Goal: Task Accomplishment & Management: Use online tool/utility

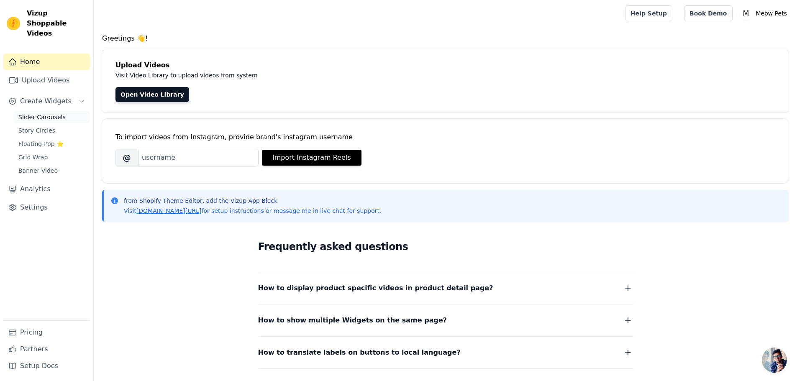
click at [42, 113] on span "Slider Carousels" at bounding box center [41, 117] width 47 height 8
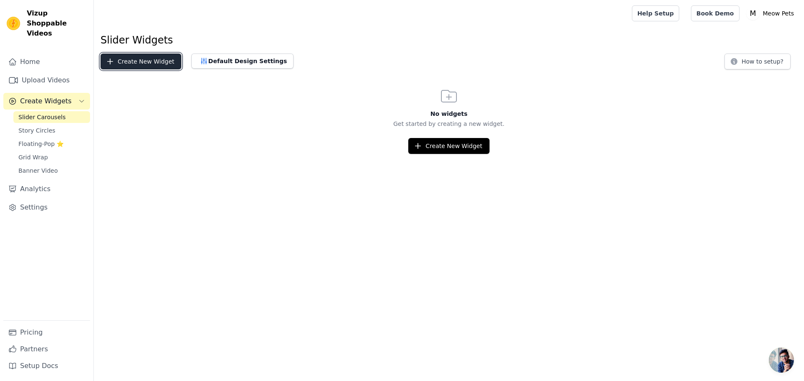
click at [143, 63] on button "Create New Widget" at bounding box center [140, 62] width 81 height 16
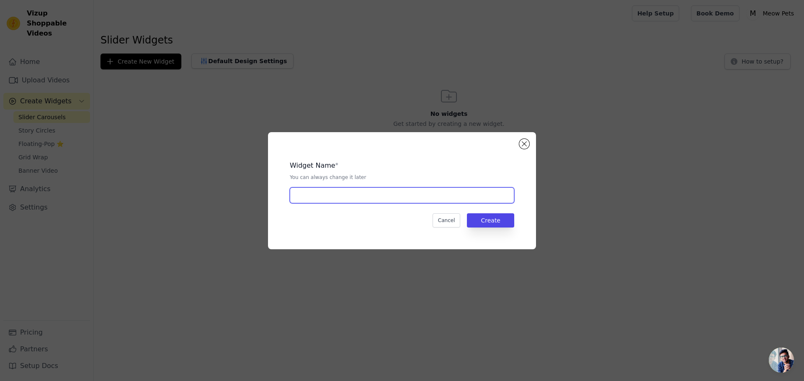
click at [410, 198] on input "text" at bounding box center [402, 195] width 224 height 16
type input "flybird"
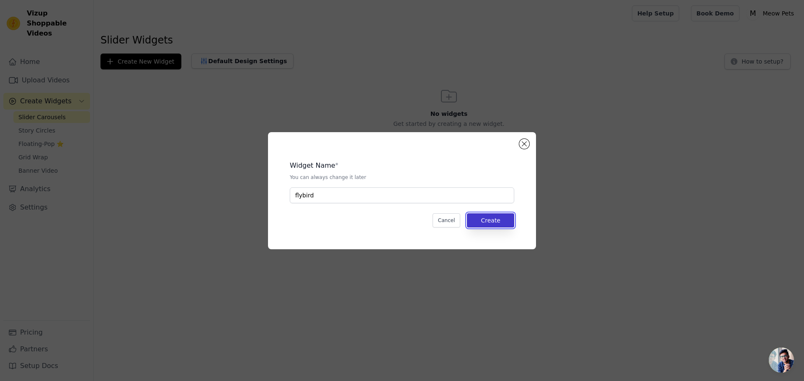
click at [496, 220] on button "Create" at bounding box center [490, 220] width 47 height 14
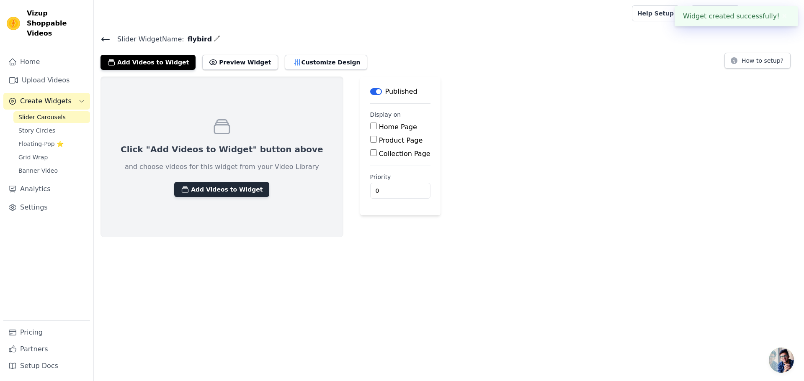
click at [213, 194] on button "Add Videos to Widget" at bounding box center [221, 189] width 95 height 15
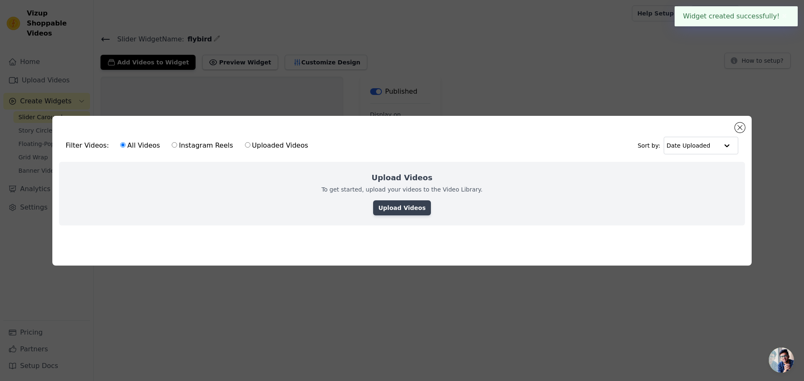
click at [391, 204] on link "Upload Videos" at bounding box center [401, 207] width 57 height 15
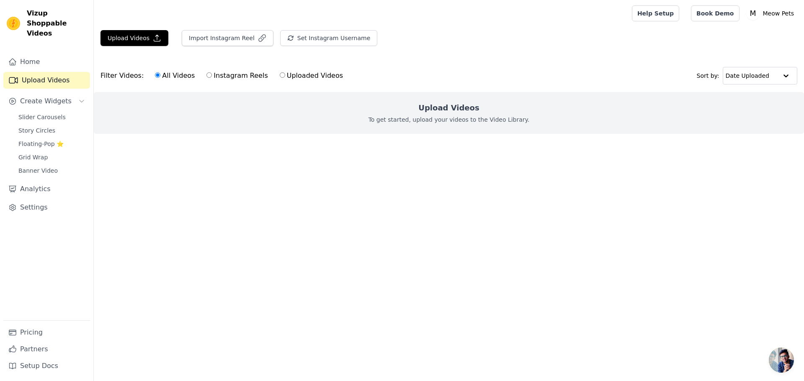
click at [474, 124] on div "Upload Videos To get started, upload your videos to the Video Library." at bounding box center [449, 113] width 710 height 42
click at [145, 39] on button "Upload Videos" at bounding box center [134, 38] width 68 height 16
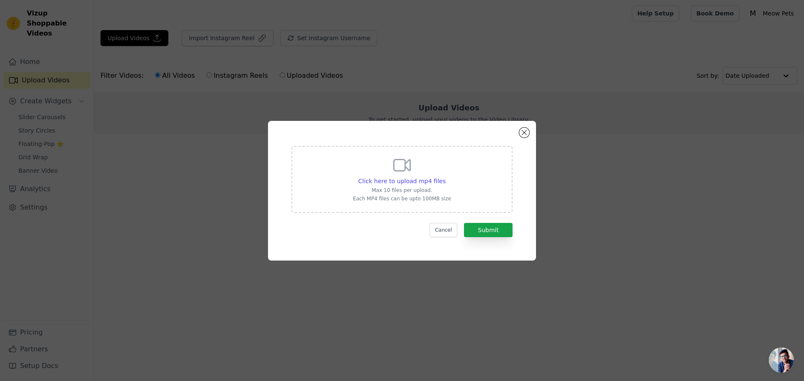
click at [413, 176] on div "Click here to upload mp4 files Max 10 files per upload. Each MP4 files can be u…" at bounding box center [402, 178] width 98 height 47
click at [445, 177] on input "Click here to upload mp4 files Max 10 files per upload. Each MP4 files can be u…" at bounding box center [445, 177] width 0 height 0
type input "C:\fakepath\snaptik_7459105140138708230_v2.mp4"
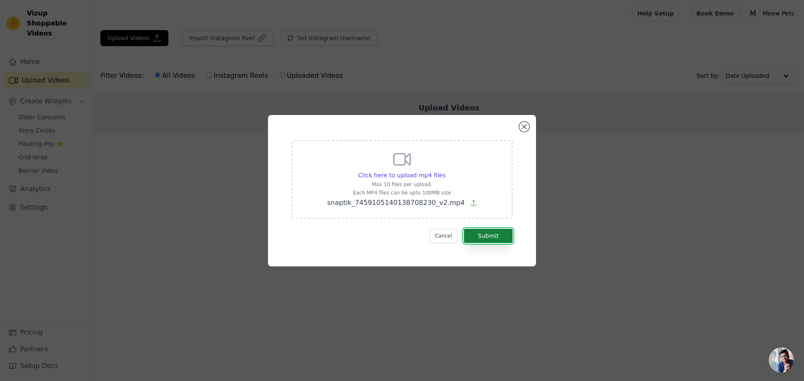
click at [496, 241] on button "Submit" at bounding box center [488, 236] width 49 height 14
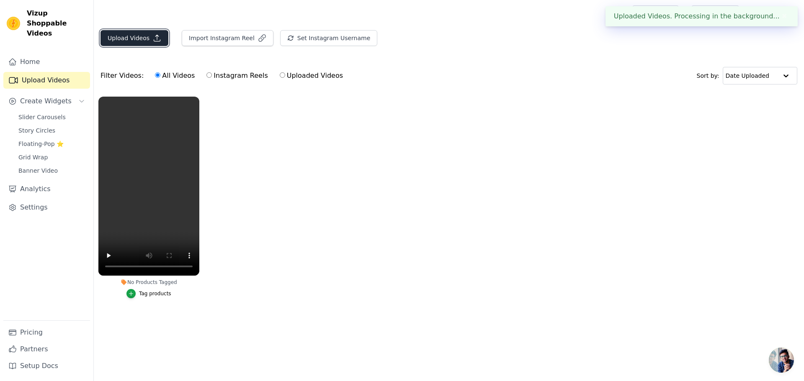
click at [114, 37] on button "Upload Videos" at bounding box center [134, 38] width 68 height 16
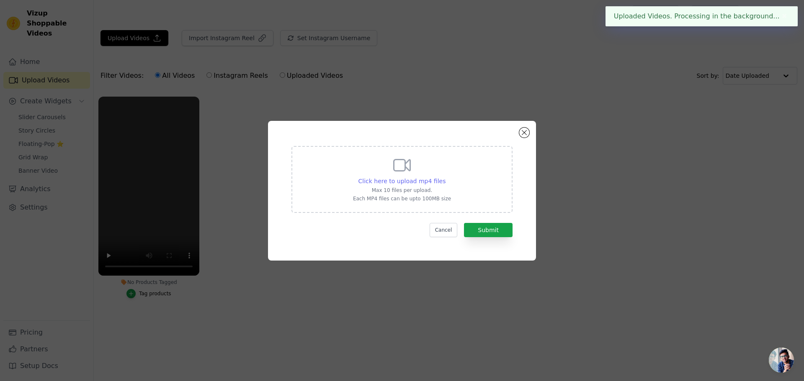
click at [398, 185] on span "Click here to upload mp4 files" at bounding box center [401, 181] width 87 height 7
click at [445, 177] on input "Click here to upload mp4 files Max 10 files per upload. Each MP4 files can be u…" at bounding box center [445, 177] width 0 height 0
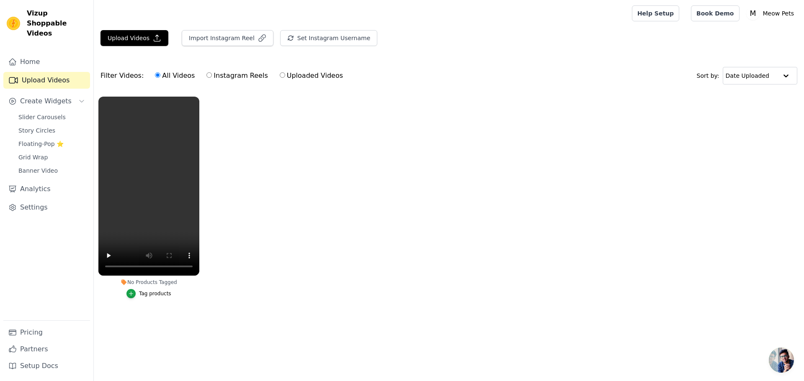
click at [137, 29] on main "Upload Videos Import Instagram Reel Set Instagram Username Import Latest IG Ree…" at bounding box center [449, 183] width 710 height 313
click at [139, 30] on main "Upload Videos Import Instagram Reel Set Instagram Username Import Latest IG Ree…" at bounding box center [449, 183] width 710 height 313
click at [141, 36] on button "Upload Videos" at bounding box center [134, 38] width 68 height 16
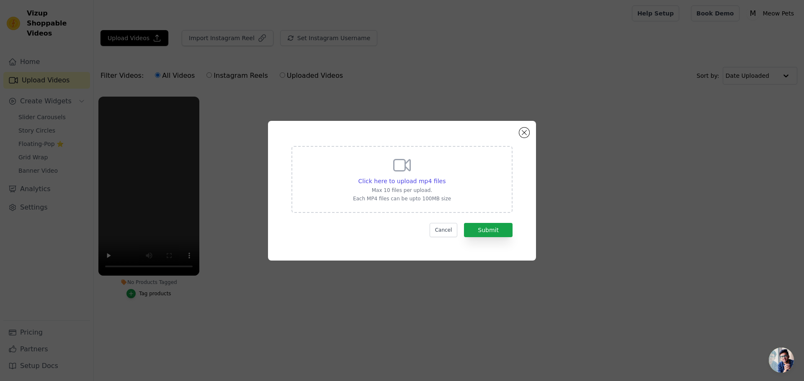
click at [404, 160] on icon at bounding box center [402, 164] width 16 height 11
click at [445, 177] on input "Click here to upload mp4 files Max 10 files per upload. Each MP4 files can be u…" at bounding box center [445, 177] width 0 height 0
type input "C:\fakepath\snaptik_7456383687916064022_v2.mp4"
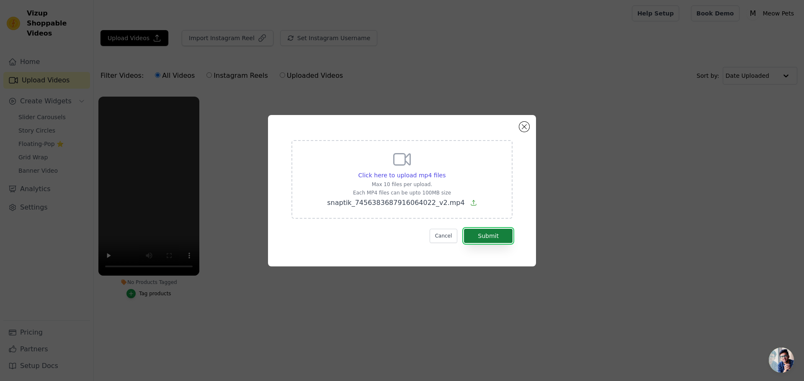
click at [480, 229] on button "Submit" at bounding box center [488, 236] width 49 height 14
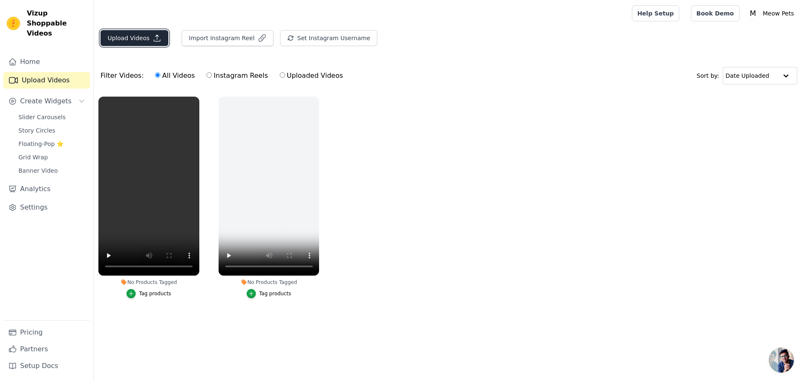
click at [128, 45] on button "Upload Videos" at bounding box center [134, 38] width 68 height 16
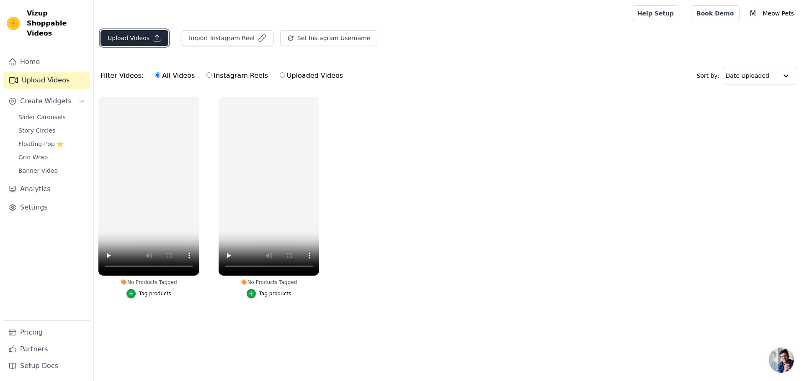
click at [142, 42] on button "Upload Videos" at bounding box center [134, 38] width 68 height 16
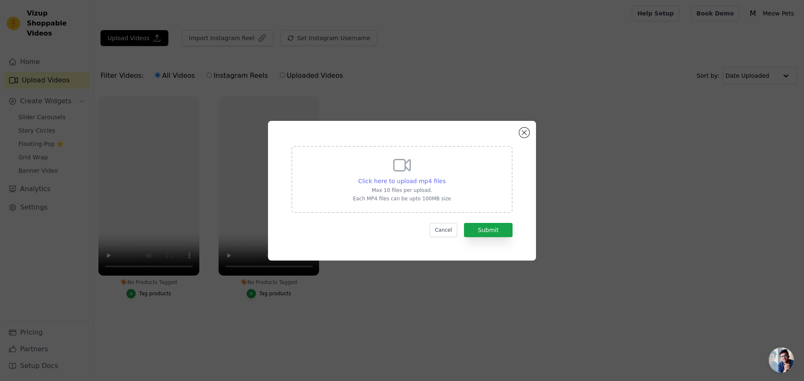
click at [422, 184] on span "Click here to upload mp4 files" at bounding box center [401, 181] width 87 height 7
click at [445, 177] on input "Click here to upload mp4 files Max 10 files per upload. Each MP4 files can be u…" at bounding box center [445, 177] width 0 height 0
type input "C:\fakepath\snaptik_7454278256578039072_v2.mp4"
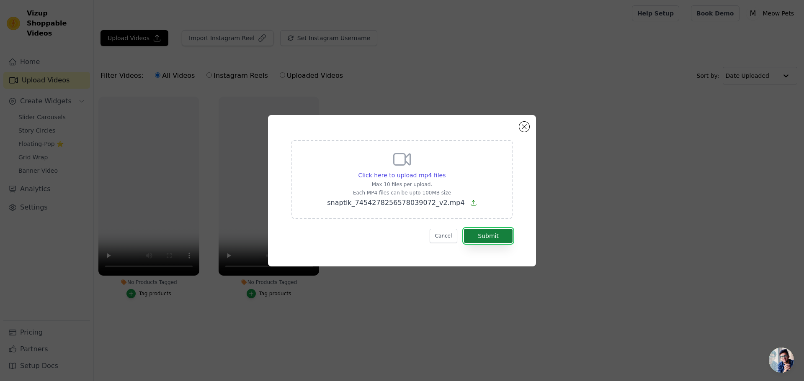
click at [488, 234] on button "Submit" at bounding box center [488, 236] width 49 height 14
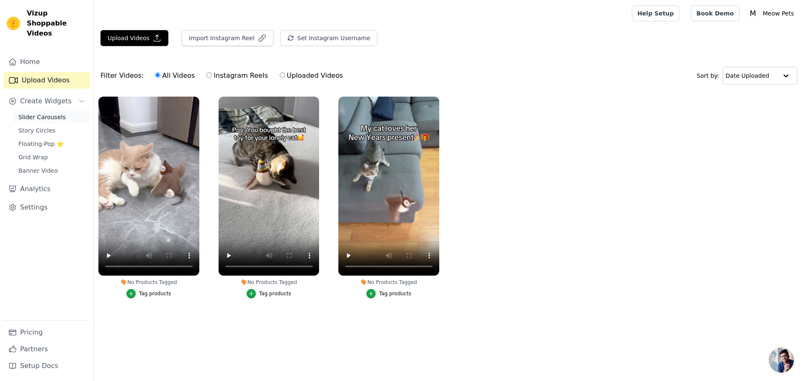
click at [50, 113] on span "Slider Carousels" at bounding box center [41, 117] width 47 height 8
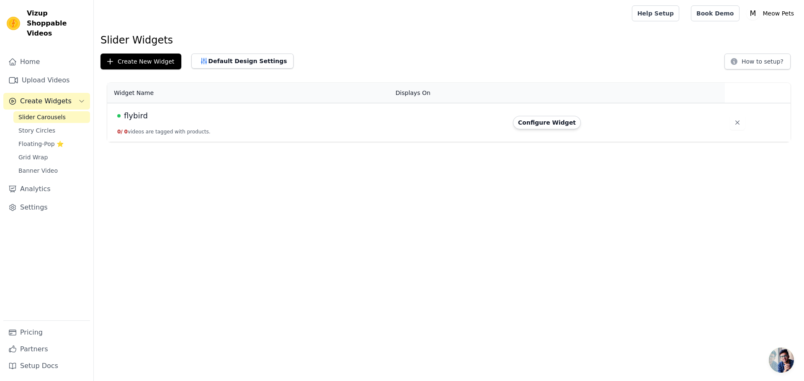
click at [249, 128] on td "flybird 0 / 0 videos are tagged with products." at bounding box center [248, 122] width 283 height 39
click at [534, 118] on button "Configure Widget" at bounding box center [547, 122] width 68 height 13
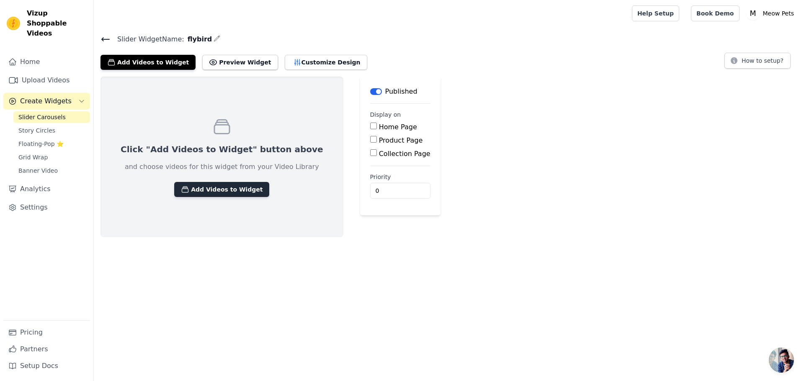
click at [216, 190] on button "Add Videos to Widget" at bounding box center [221, 189] width 95 height 15
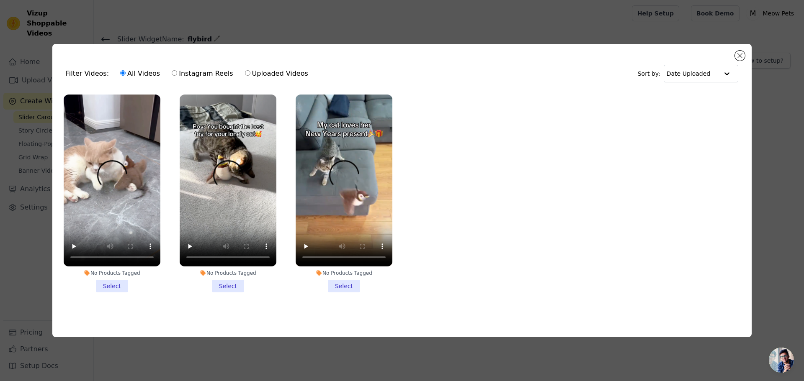
drag, startPoint x: 116, startPoint y: 288, endPoint x: 203, endPoint y: 287, distance: 87.9
click at [119, 288] on li "No Products Tagged Select" at bounding box center [112, 194] width 97 height 198
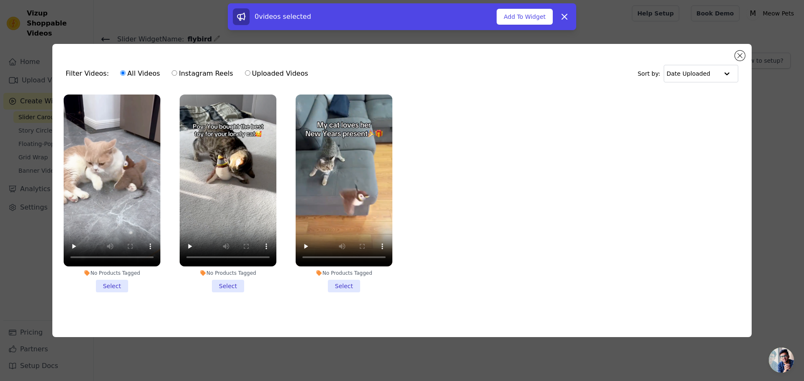
click at [224, 284] on li "No Products Tagged Select" at bounding box center [228, 194] width 97 height 198
click at [0, 0] on input "No Products Tagged Select" at bounding box center [0, 0] width 0 height 0
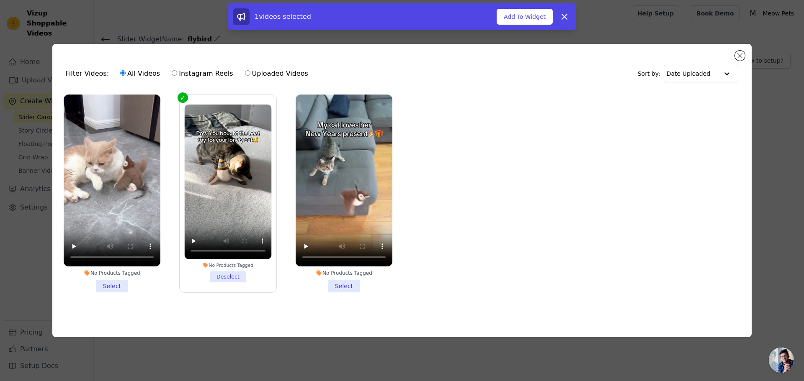
click at [346, 283] on li "No Products Tagged Select" at bounding box center [343, 194] width 97 height 198
click at [0, 0] on input "No Products Tagged Select" at bounding box center [0, 0] width 0 height 0
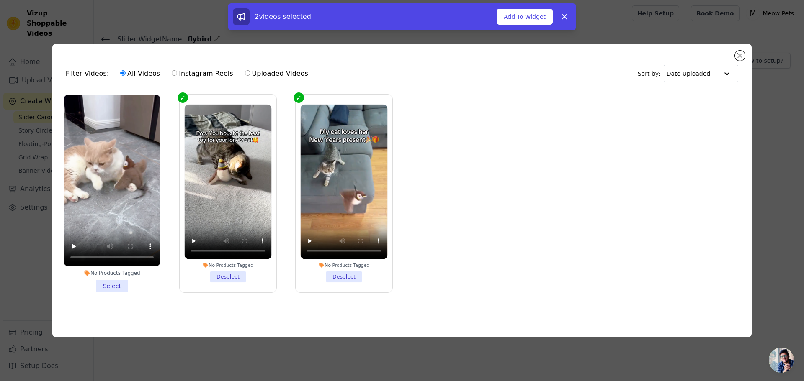
click at [120, 285] on li "No Products Tagged Select" at bounding box center [112, 194] width 97 height 198
click at [0, 0] on input "No Products Tagged Select" at bounding box center [0, 0] width 0 height 0
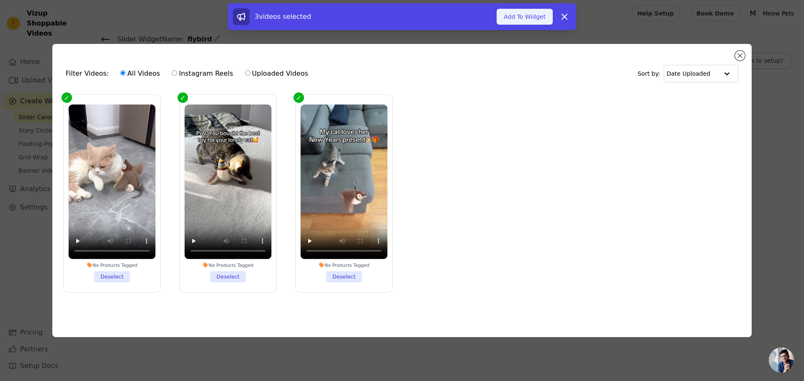
click at [515, 20] on button "Add To Widget" at bounding box center [524, 17] width 56 height 16
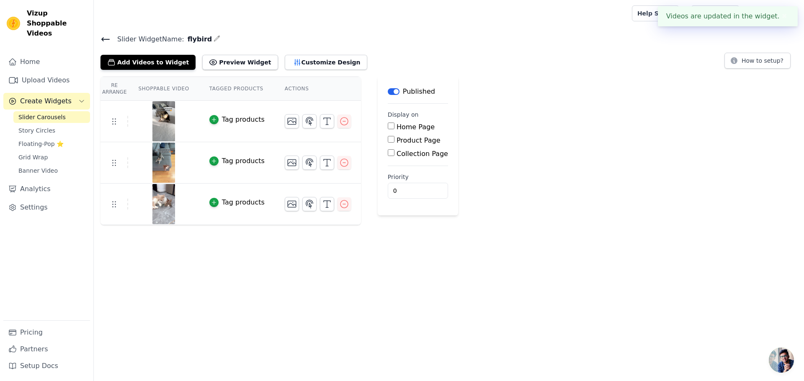
click at [388, 141] on input "Product Page" at bounding box center [391, 139] width 7 height 7
checkbox input "true"
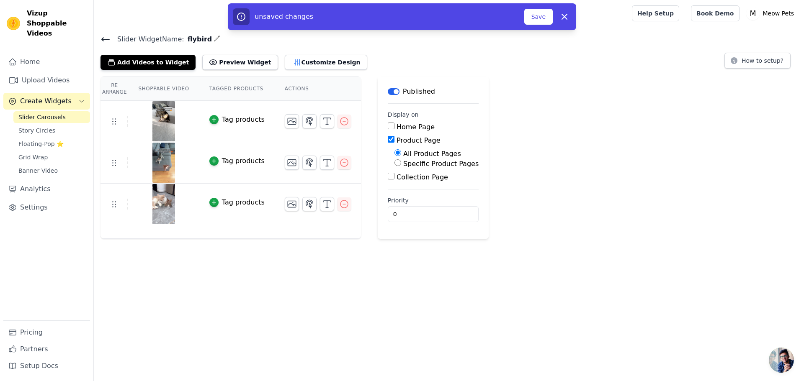
click at [394, 163] on input "Specific Product Pages" at bounding box center [397, 162] width 7 height 7
radio input "true"
click at [398, 183] on button "Select Products" at bounding box center [422, 183] width 56 height 14
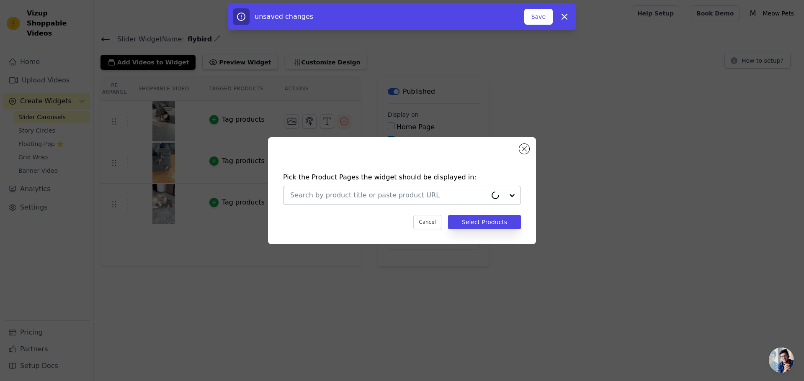
click at [393, 192] on input "text" at bounding box center [388, 195] width 197 height 10
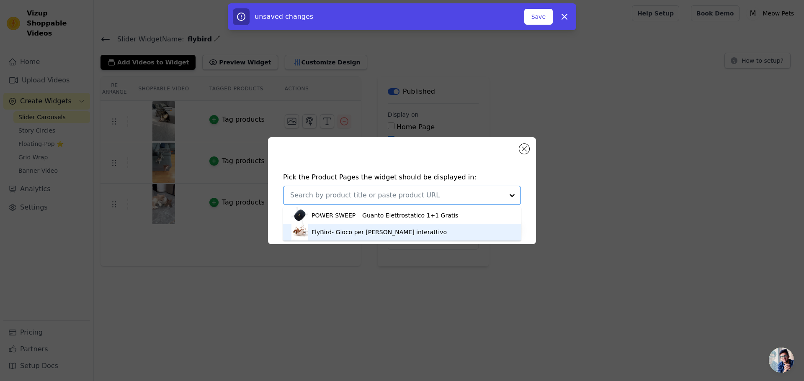
click at [375, 228] on div "FlyBird- Gioco per [PERSON_NAME] interattivo" at bounding box center [378, 232] width 135 height 8
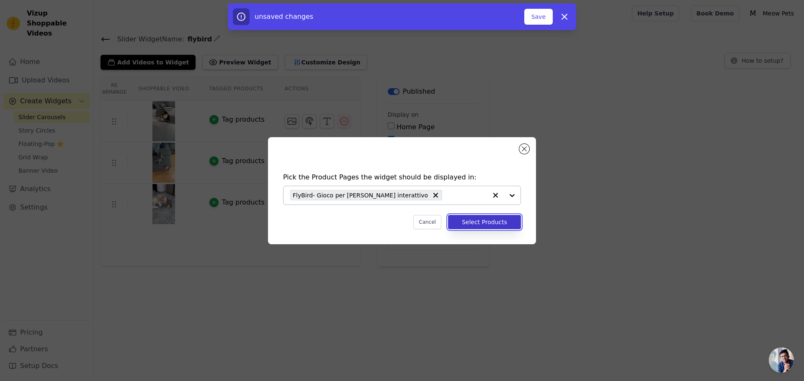
click at [467, 221] on button "Select Products" at bounding box center [484, 222] width 73 height 14
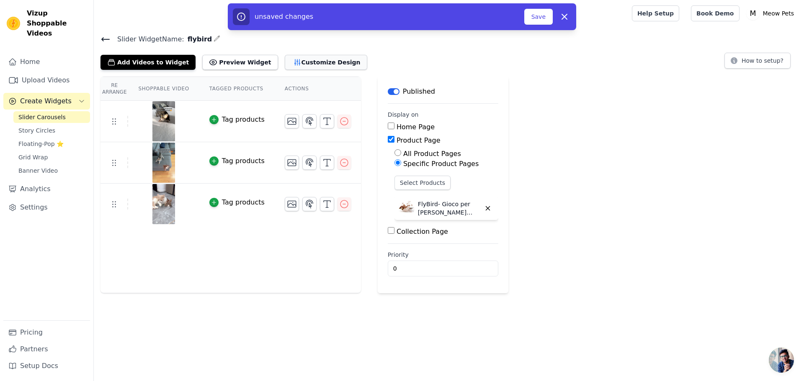
click at [288, 65] on button "Customize Design" at bounding box center [326, 62] width 82 height 15
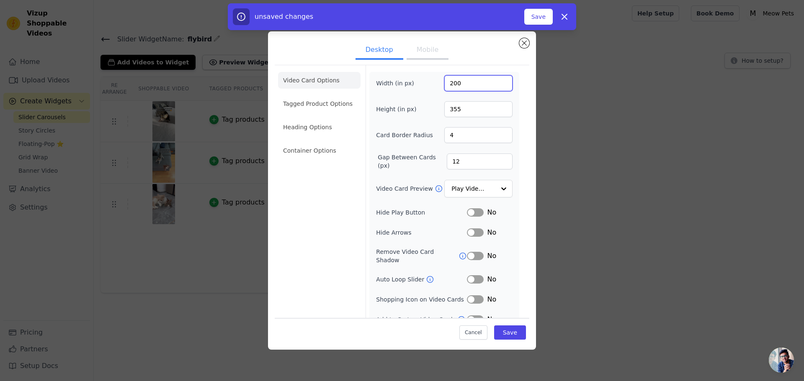
click at [452, 87] on input "200" at bounding box center [478, 83] width 68 height 16
type input "150"
click at [445, 110] on input "355" at bounding box center [478, 109] width 68 height 16
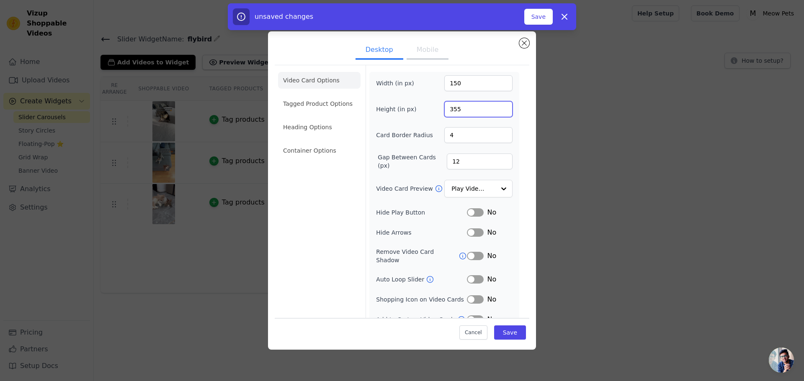
click at [445, 110] on input "355" at bounding box center [478, 109] width 68 height 16
type input "250"
click at [501, 330] on button "Save" at bounding box center [510, 333] width 32 height 14
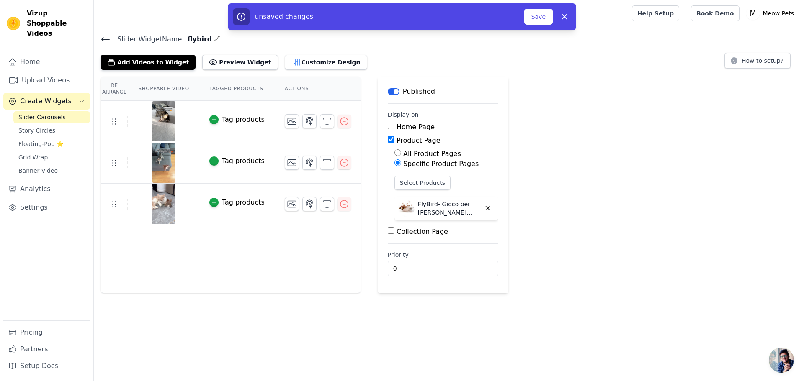
click at [298, 71] on div "Slider Widget Name: flybird Add Videos to Widget Preview Widget Customize Desig…" at bounding box center [449, 163] width 710 height 260
click at [297, 65] on button "Customize Design" at bounding box center [326, 62] width 82 height 15
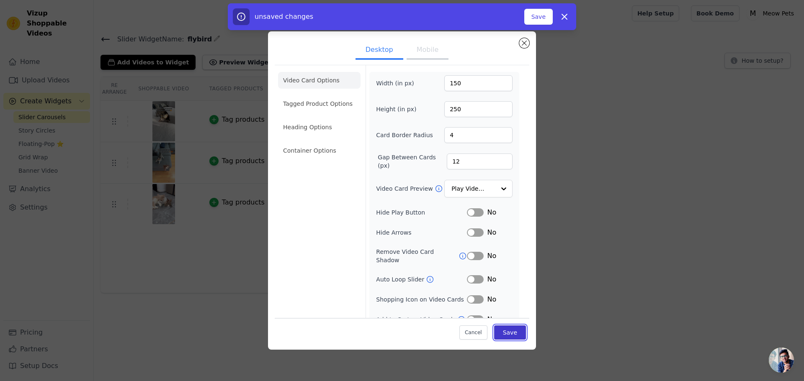
click at [506, 330] on button "Save" at bounding box center [510, 333] width 32 height 14
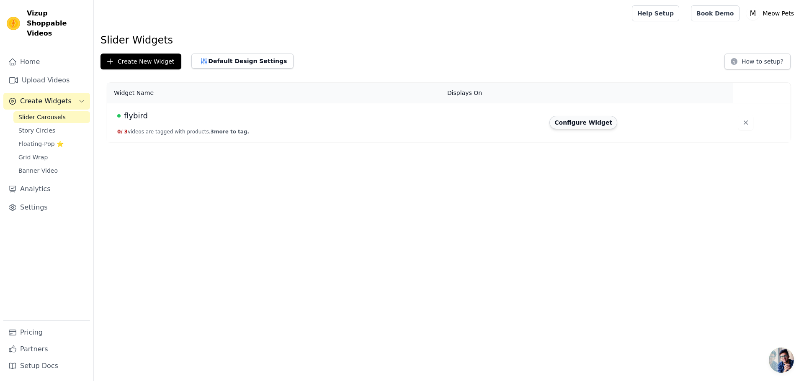
click at [603, 128] on button "Configure Widget" at bounding box center [583, 122] width 68 height 13
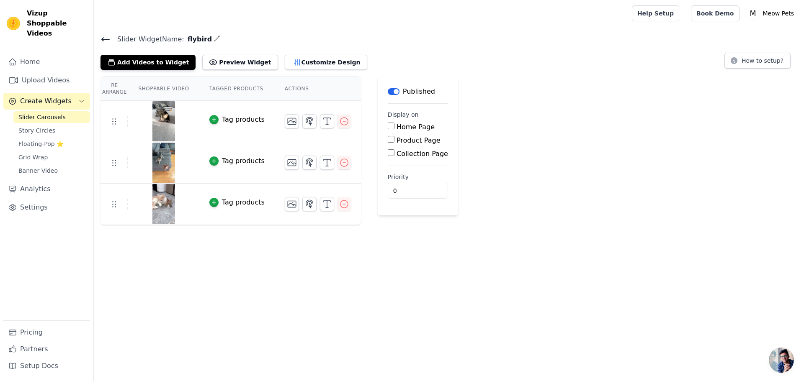
click at [388, 138] on input "Product Page" at bounding box center [391, 139] width 7 height 7
checkbox input "true"
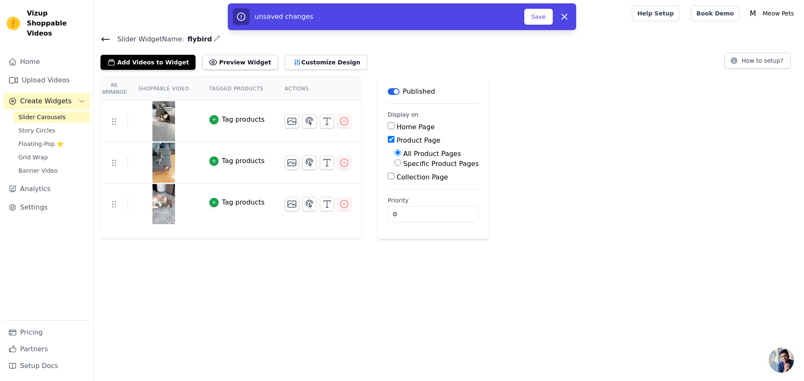
click at [394, 164] on input "Specific Product Pages" at bounding box center [397, 162] width 7 height 7
radio input "true"
click at [394, 184] on button "Select Products" at bounding box center [422, 183] width 56 height 14
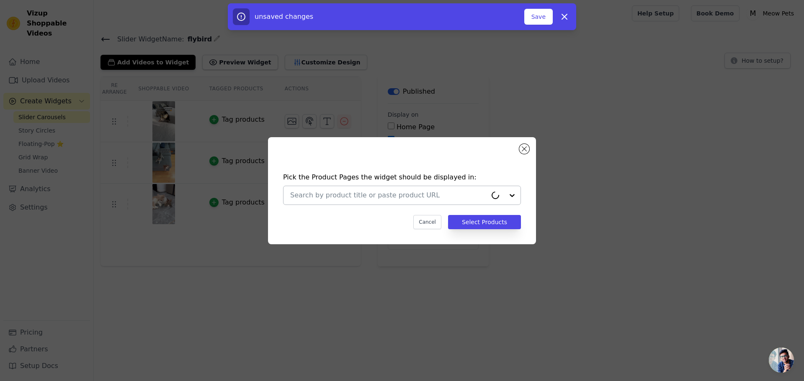
click at [393, 194] on input "text" at bounding box center [388, 195] width 197 height 10
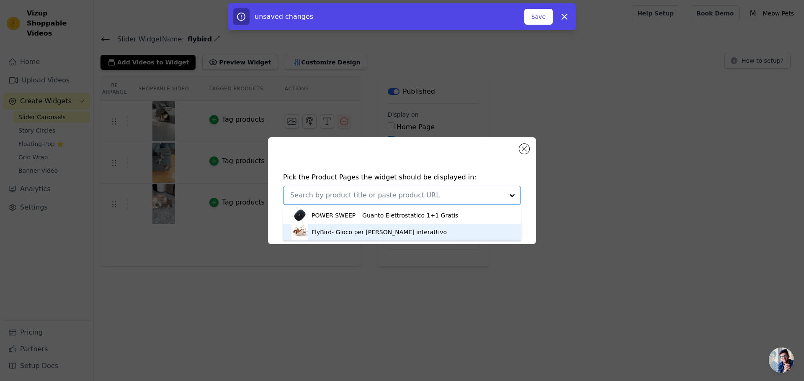
click at [381, 231] on div "FlyBird- Gioco per [PERSON_NAME] interattivo" at bounding box center [378, 232] width 135 height 8
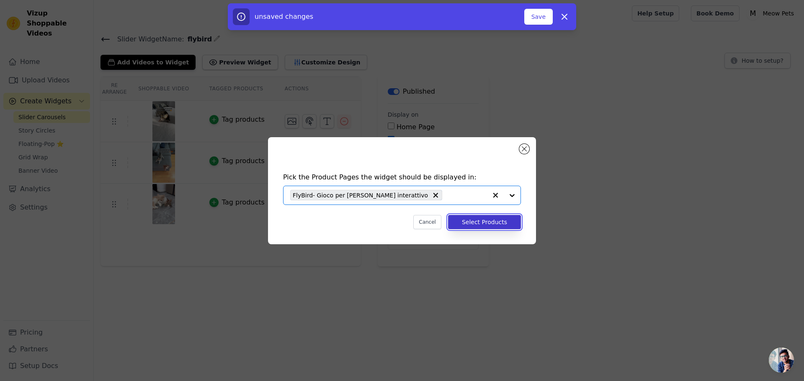
click at [486, 221] on button "Select Products" at bounding box center [484, 222] width 73 height 14
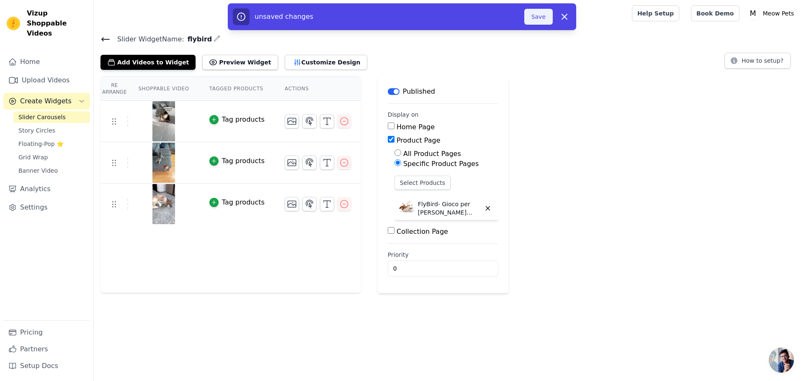
click at [544, 20] on button "Save" at bounding box center [538, 17] width 28 height 16
click at [539, 22] on button "Save" at bounding box center [538, 17] width 28 height 16
